Goal: Information Seeking & Learning: Understand process/instructions

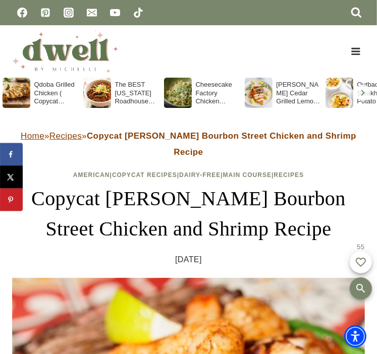
click at [239, 36] on div "Toggle Menu" at bounding box center [298, 51] width 133 height 52
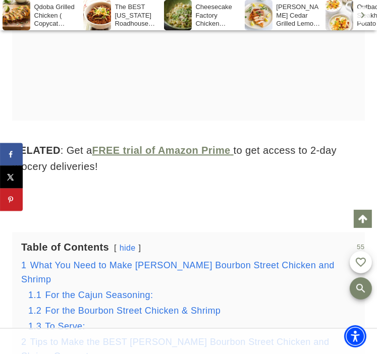
scroll to position [1144, 0]
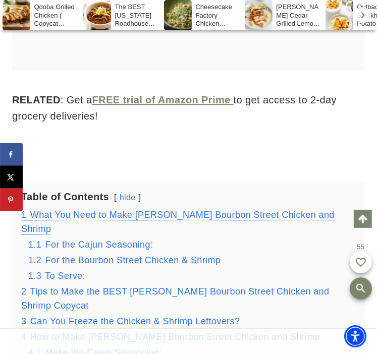
drag, startPoint x: 136, startPoint y: 162, endPoint x: 241, endPoint y: 143, distance: 107.2
click at [136, 240] on span "For the Cajun Seasoning:" at bounding box center [99, 245] width 108 height 10
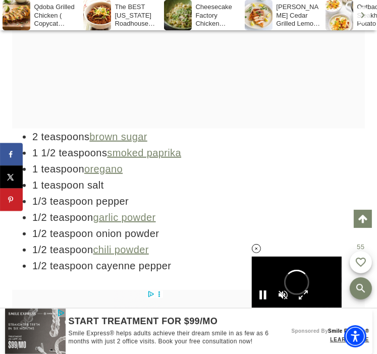
click at [256, 251] on icon at bounding box center [256, 249] width 9 height 9
